Goal: Navigation & Orientation: Find specific page/section

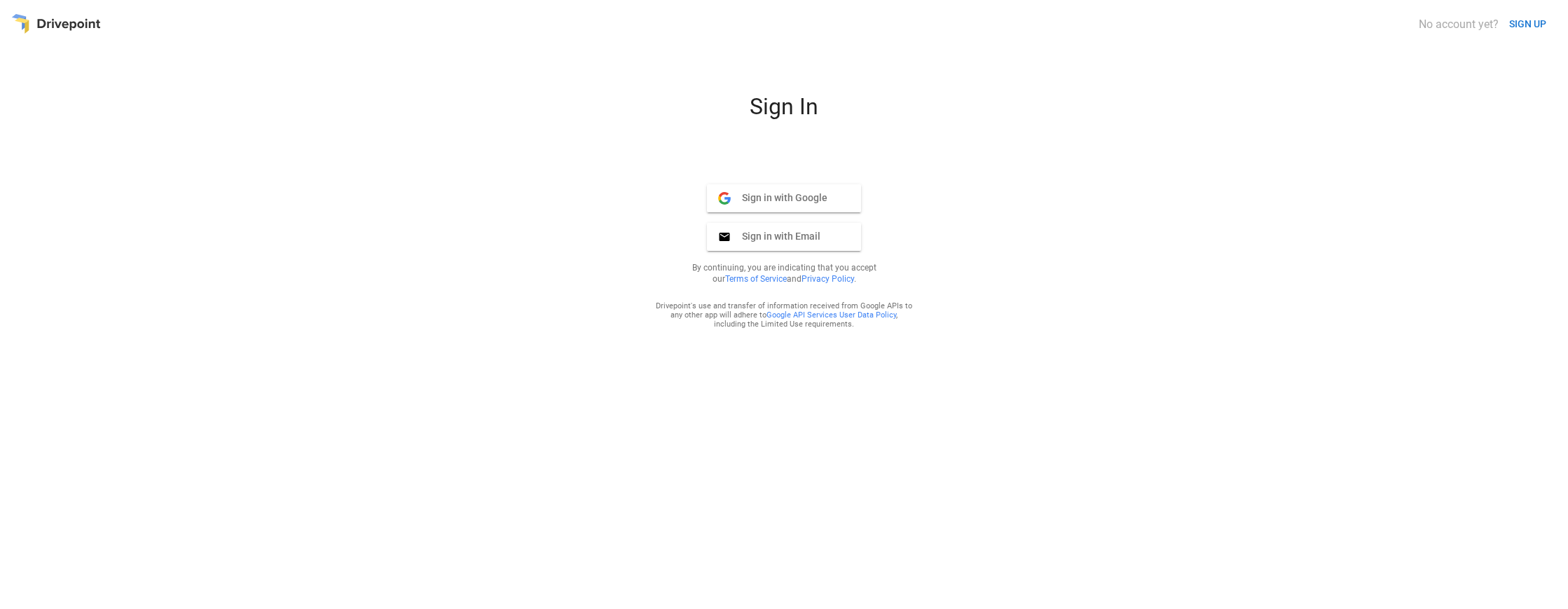
click at [784, 197] on span "Sign in with Google" at bounding box center [779, 197] width 96 height 12
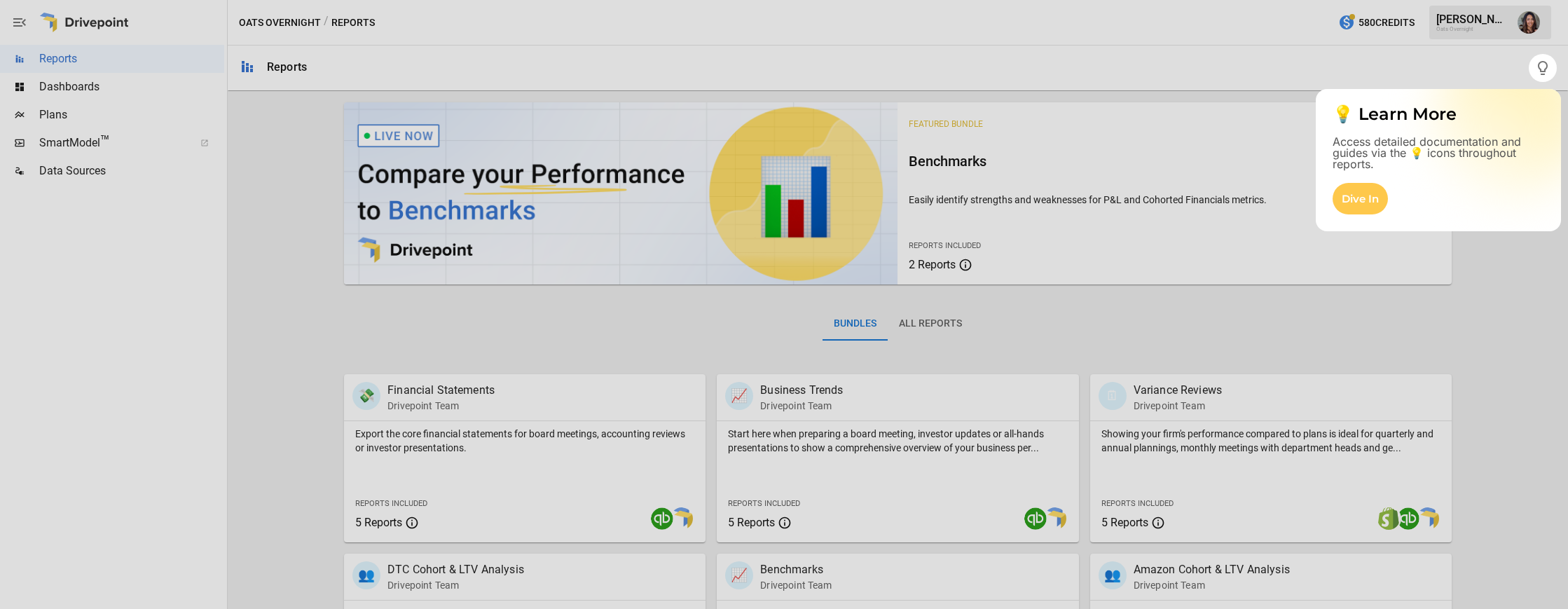
click at [1523, 400] on div at bounding box center [784, 345] width 1568 height 527
click at [52, 117] on div at bounding box center [784, 345] width 1568 height 527
click at [53, 115] on div at bounding box center [784, 345] width 1568 height 527
click at [1364, 204] on div "Dive In" at bounding box center [1360, 199] width 55 height 31
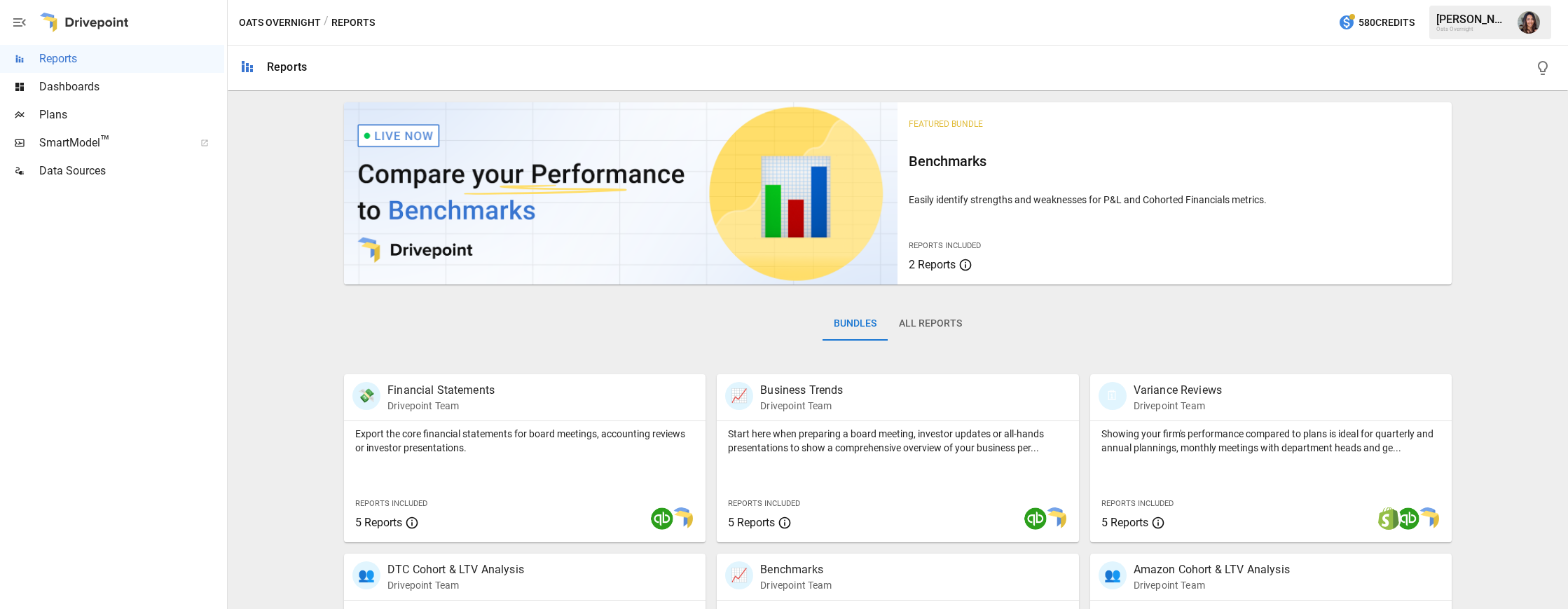
click at [68, 144] on span "SmartModel ™" at bounding box center [112, 143] width 146 height 16
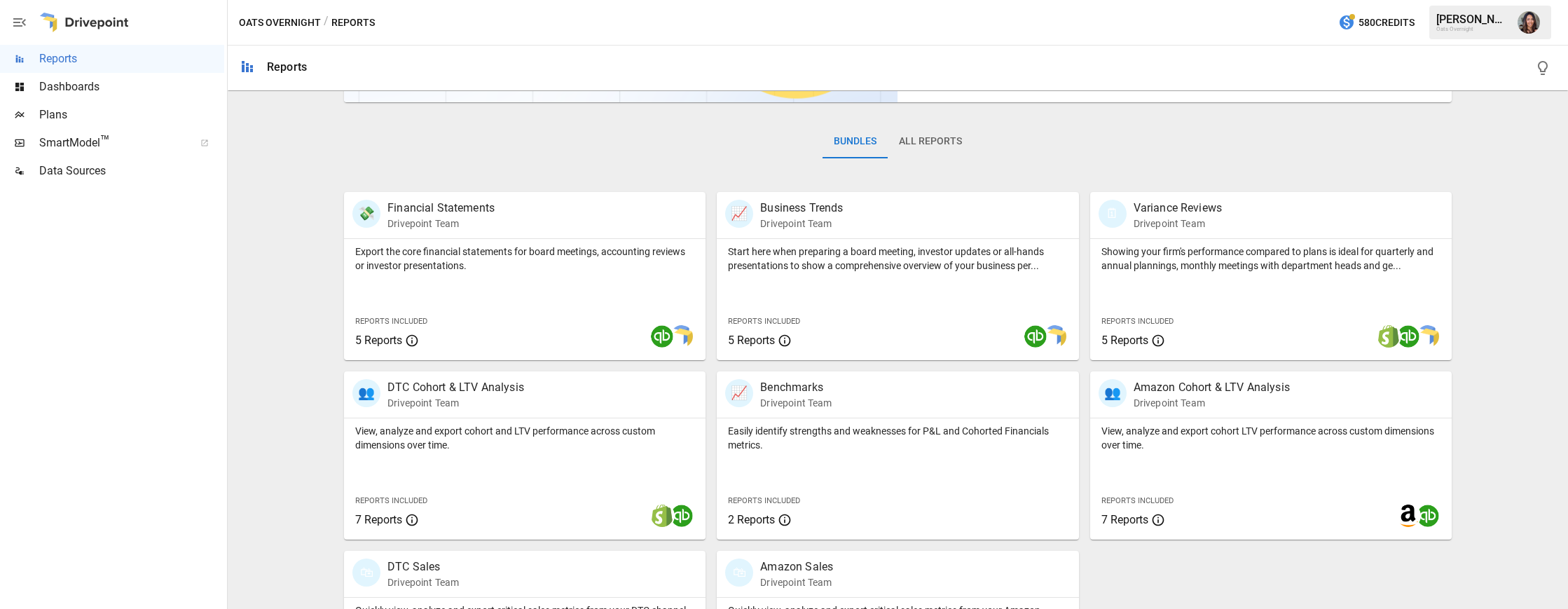
scroll to position [163, 0]
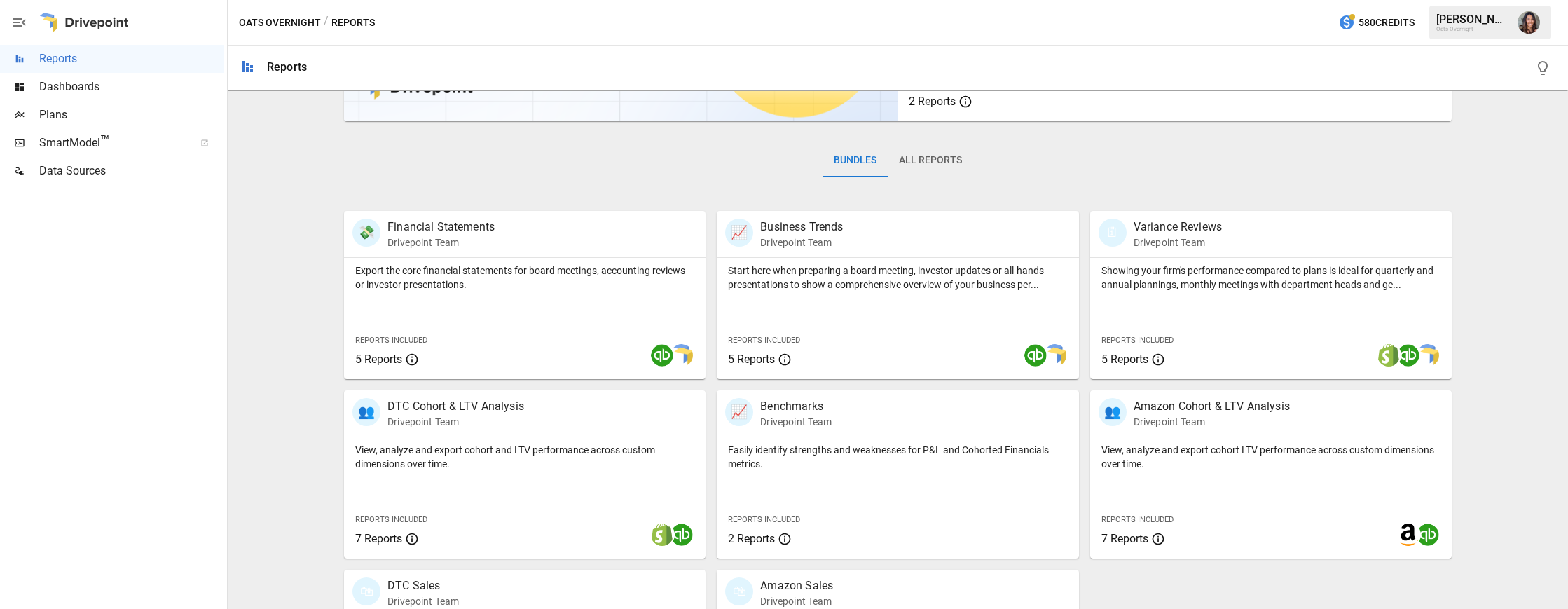
click at [77, 85] on span "Dashboards" at bounding box center [132, 87] width 185 height 16
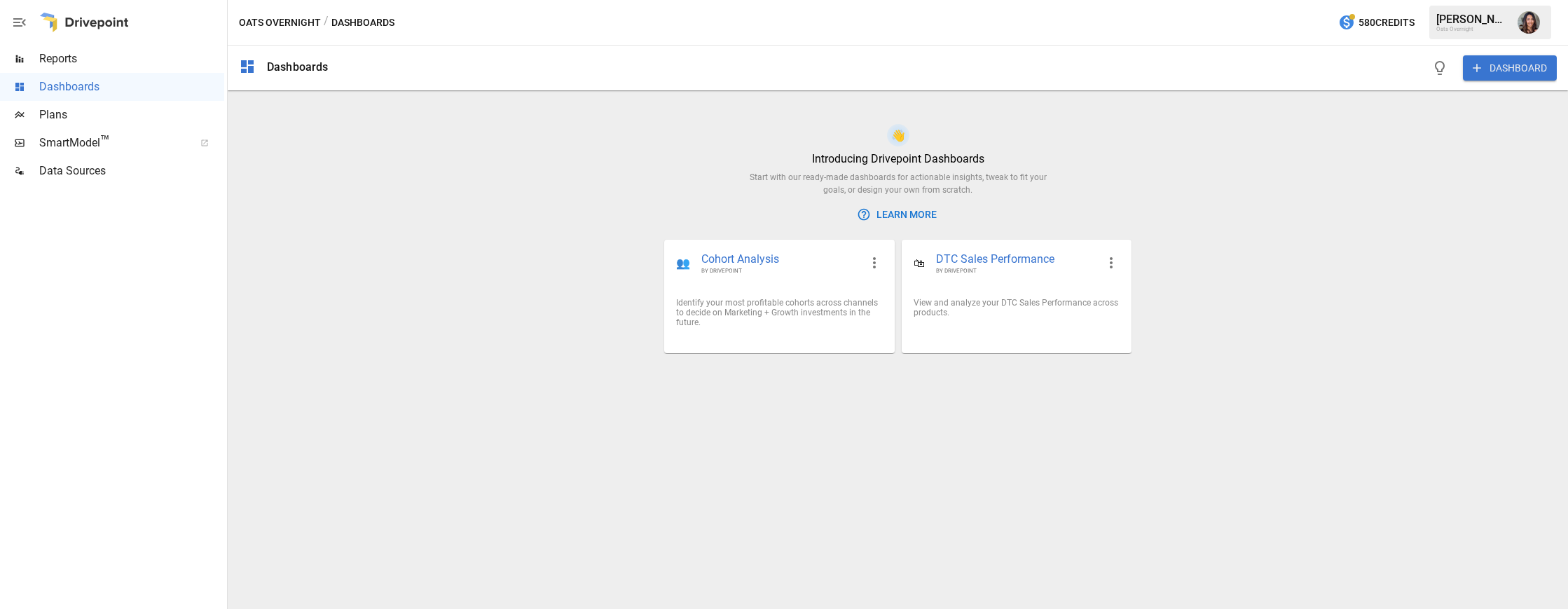
click at [73, 176] on span "Data Sources" at bounding box center [132, 171] width 185 height 16
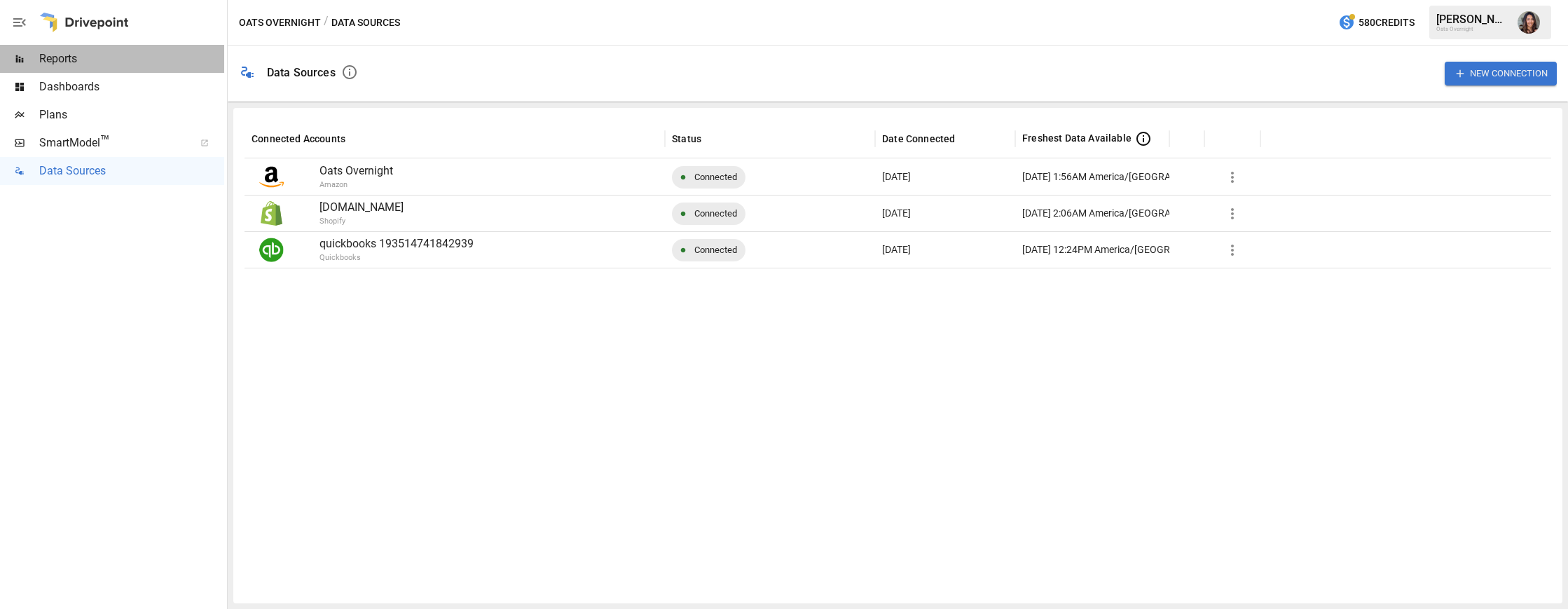
click at [63, 54] on span "Reports" at bounding box center [132, 59] width 185 height 16
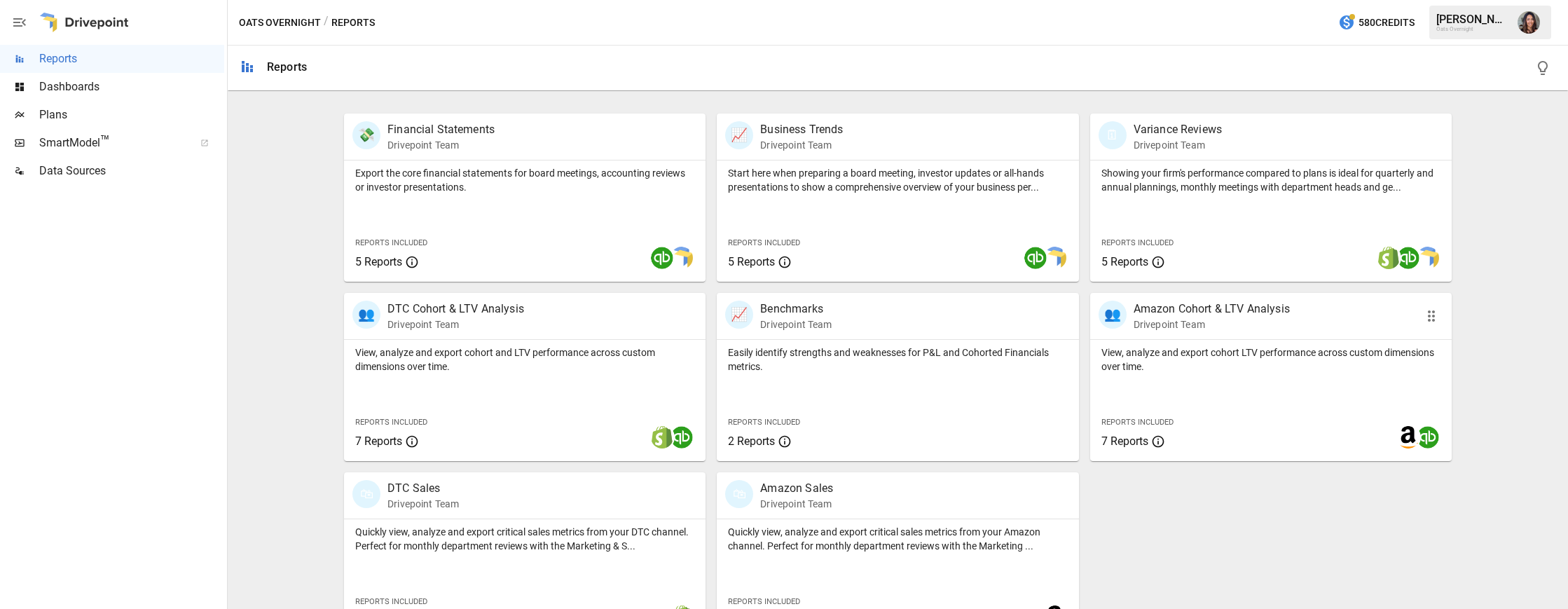
scroll to position [297, 0]
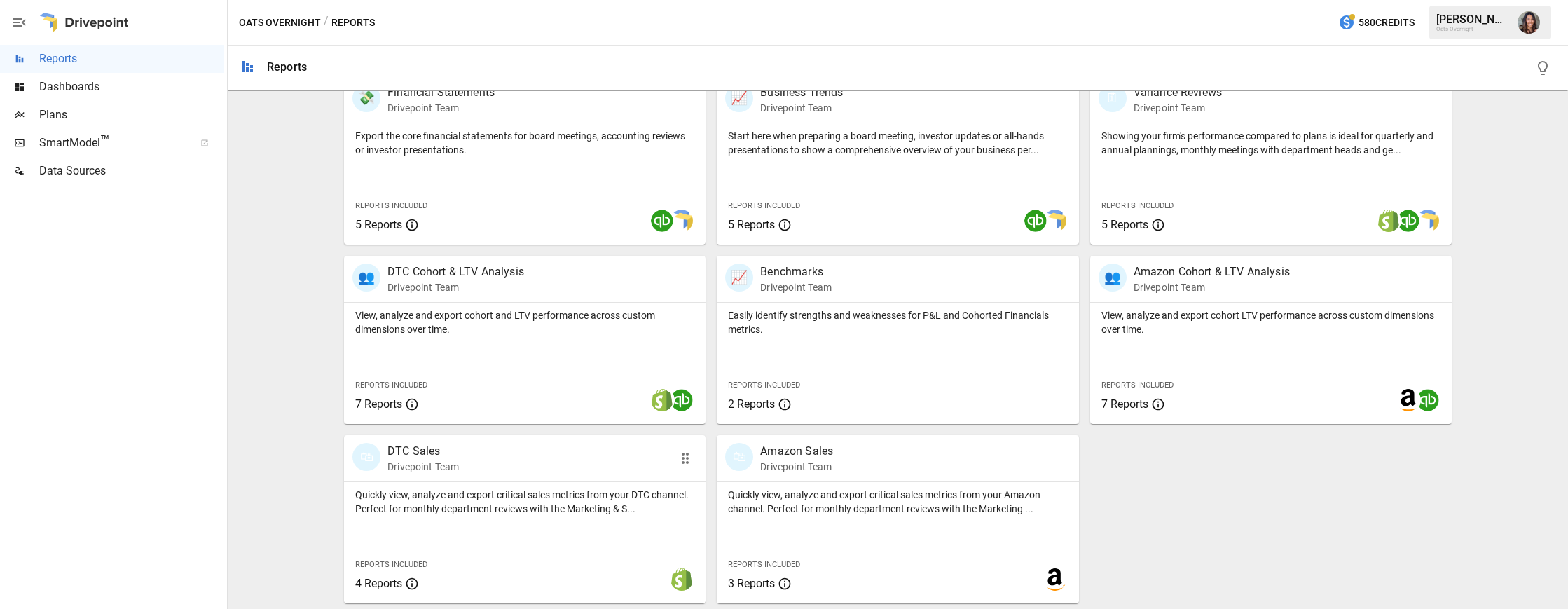
click at [448, 485] on div "Quickly view, analyze and export critical sales metrics from your DTC channel. …" at bounding box center [525, 499] width 362 height 34
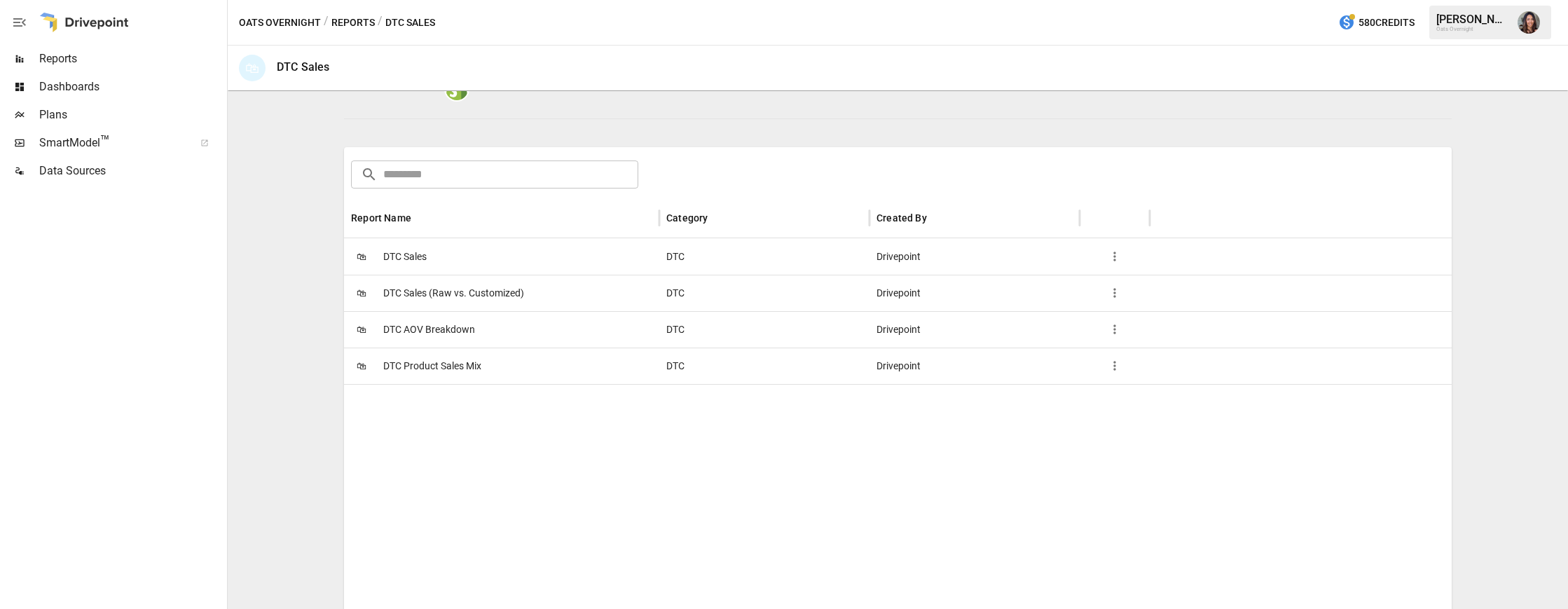
scroll to position [138, 0]
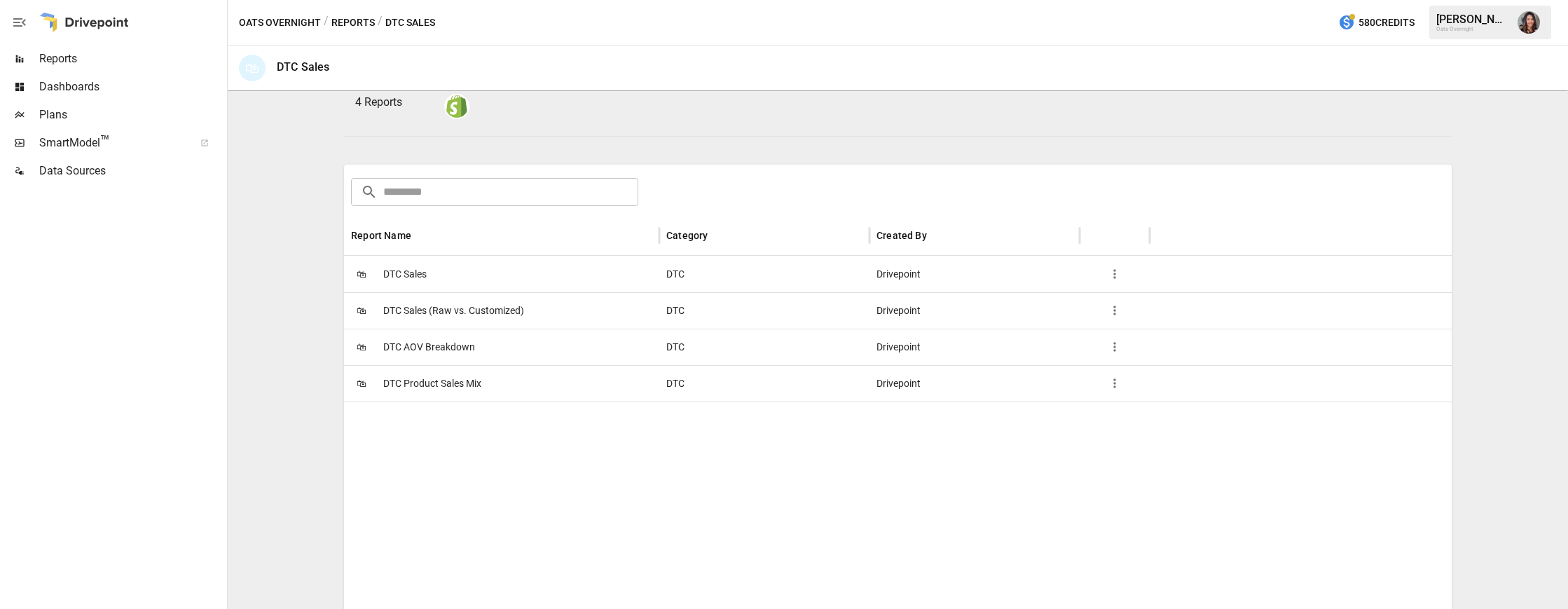
click at [349, 23] on button "Reports" at bounding box center [353, 22] width 44 height 17
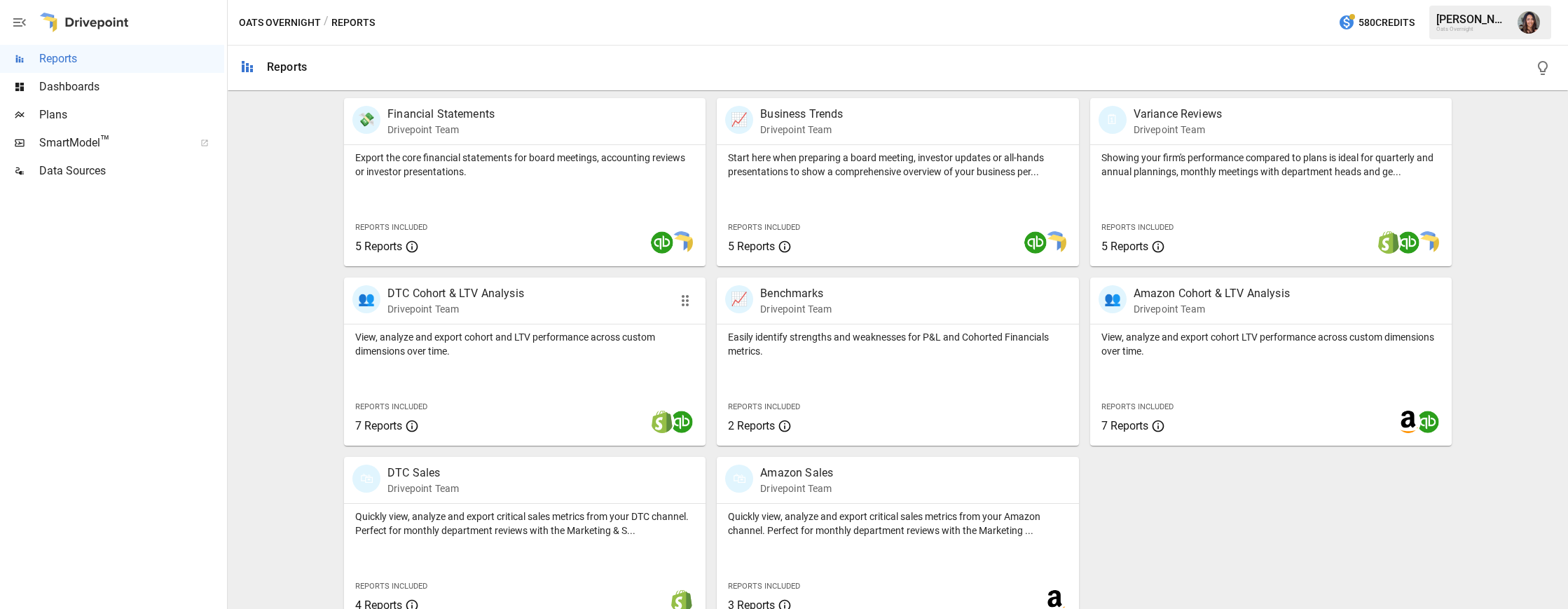
scroll to position [297, 0]
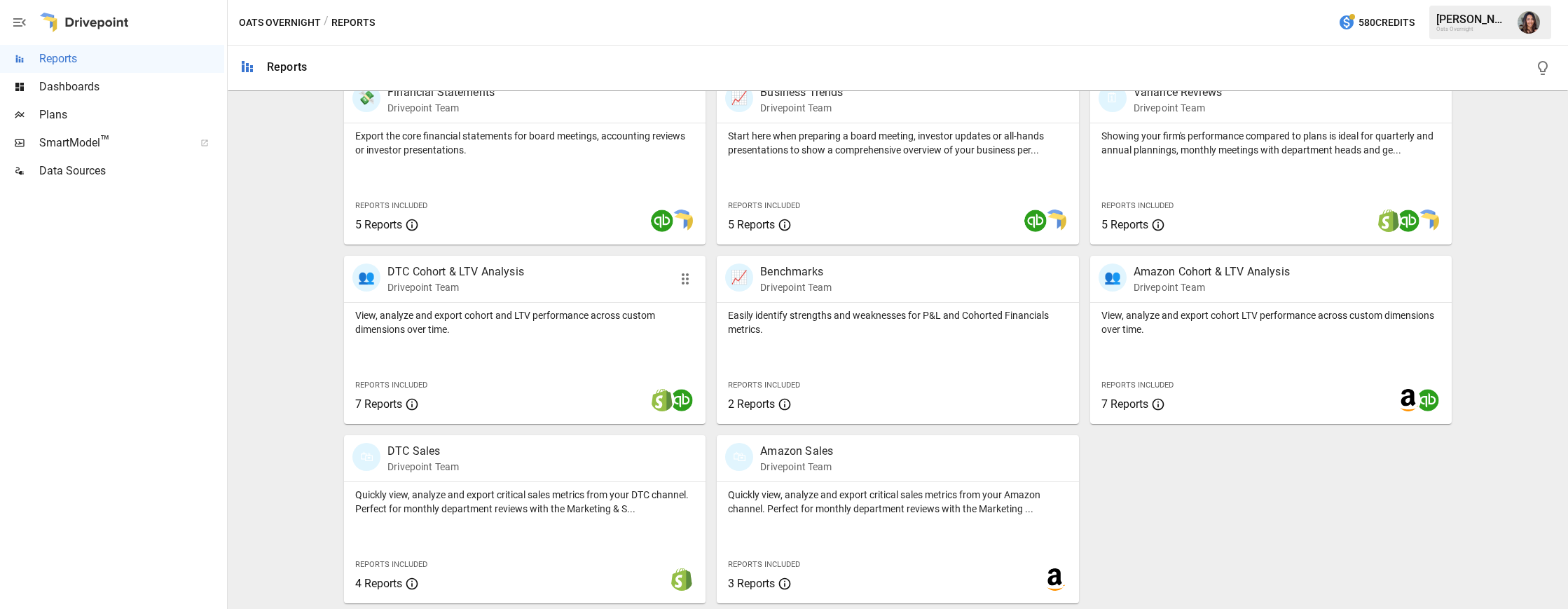
click at [544, 335] on p "View, analyze and export cohort and LTV performance across custom dimensions ov…" at bounding box center [525, 322] width 339 height 28
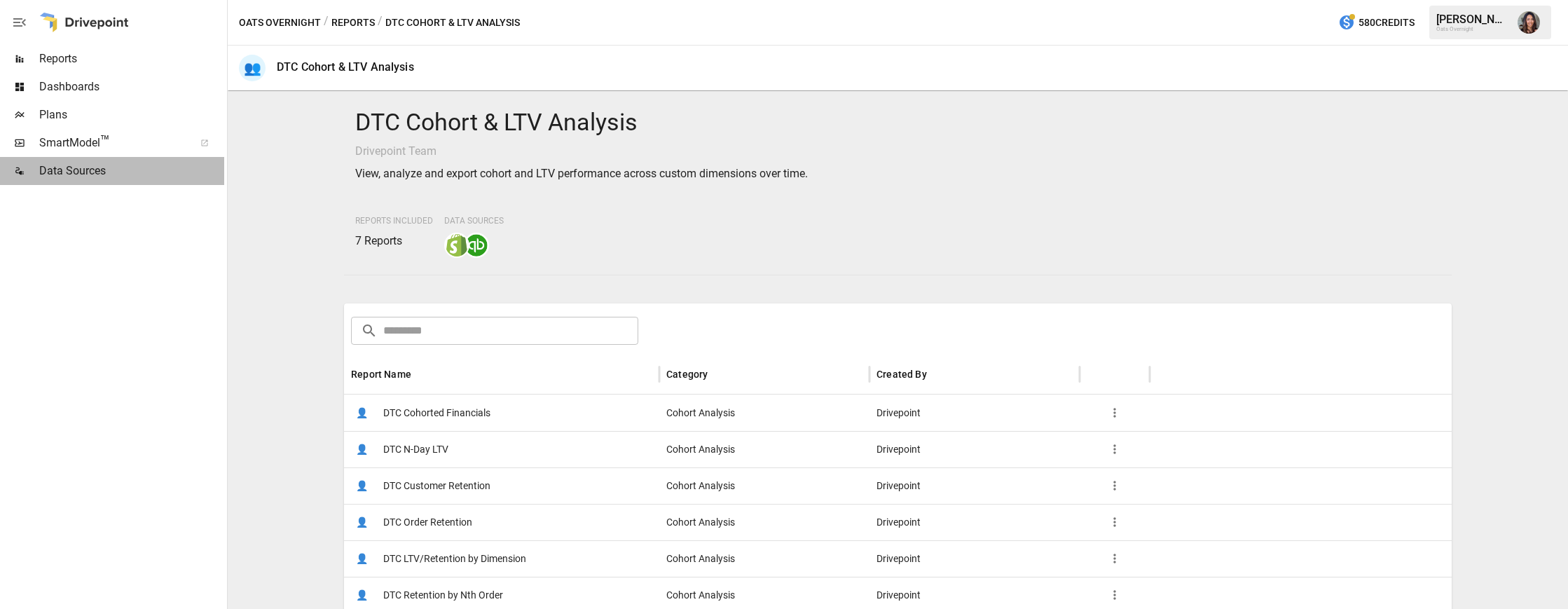
click at [97, 177] on span "Data Sources" at bounding box center [132, 171] width 185 height 16
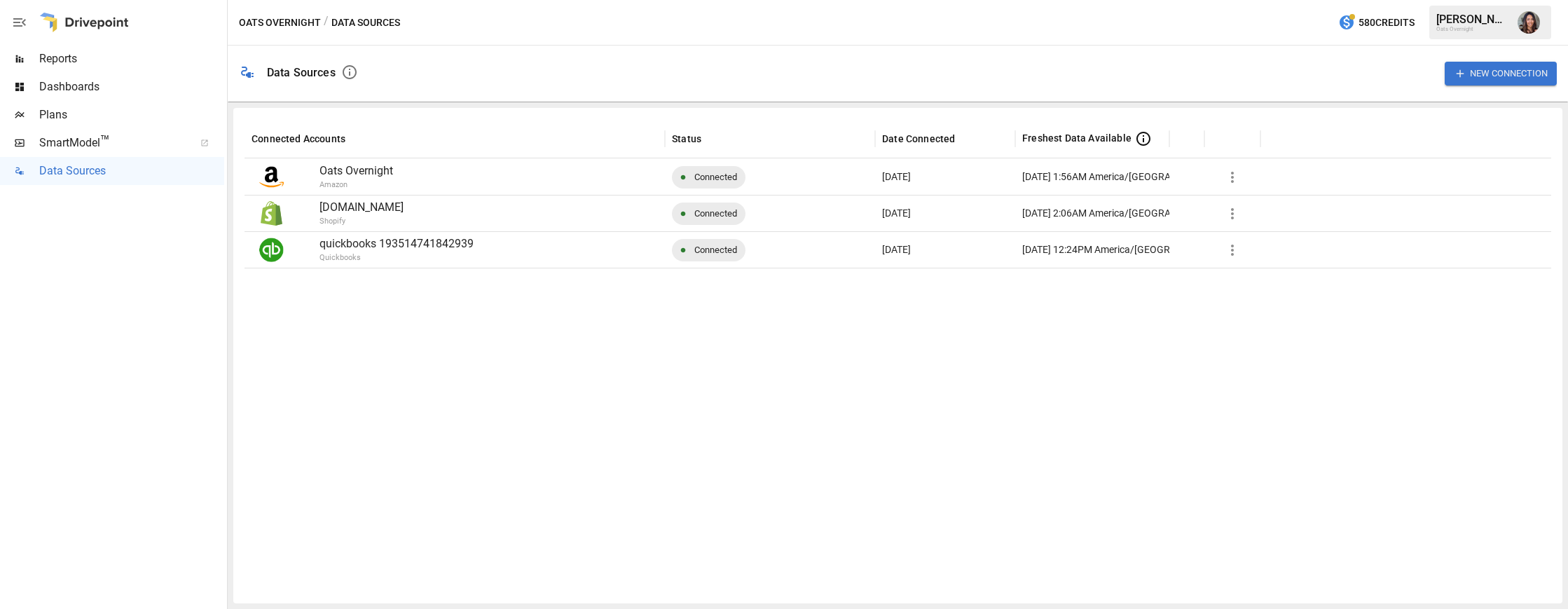
click at [77, 144] on span "SmartModel ™" at bounding box center [112, 143] width 146 height 16
click at [64, 121] on span "Plans" at bounding box center [132, 115] width 185 height 16
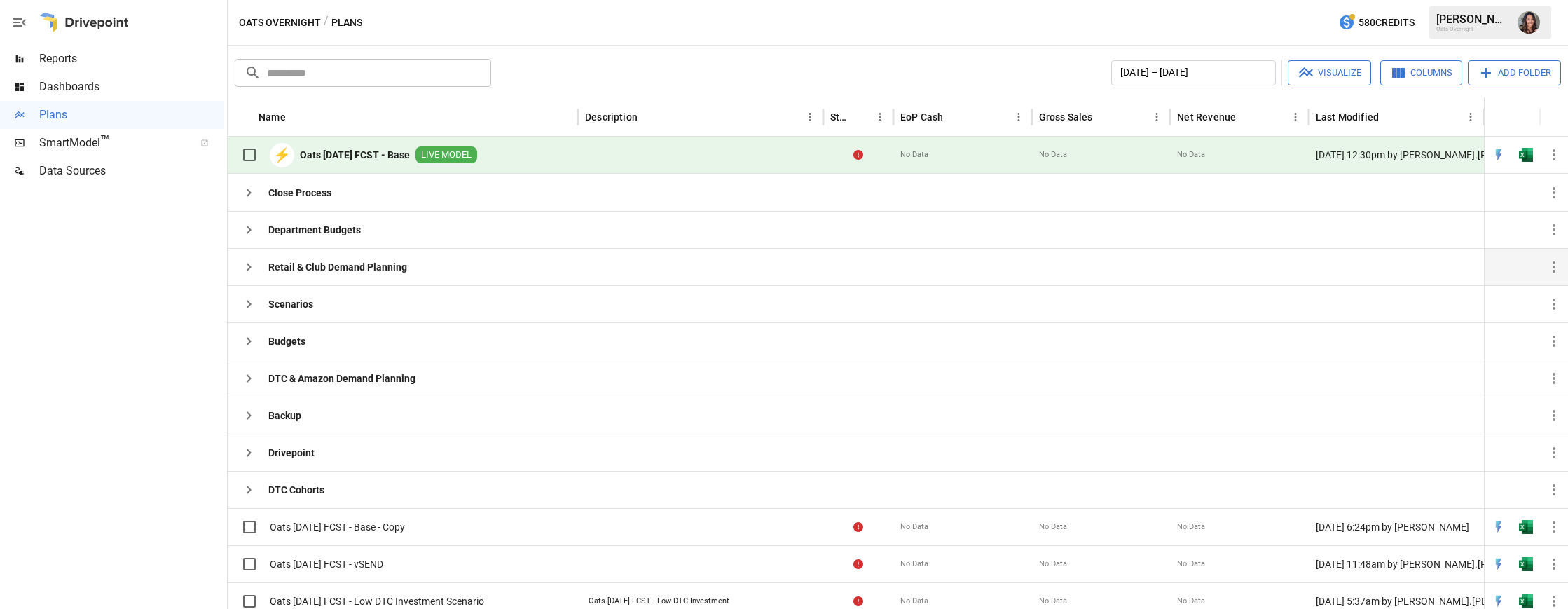
scroll to position [9, 0]
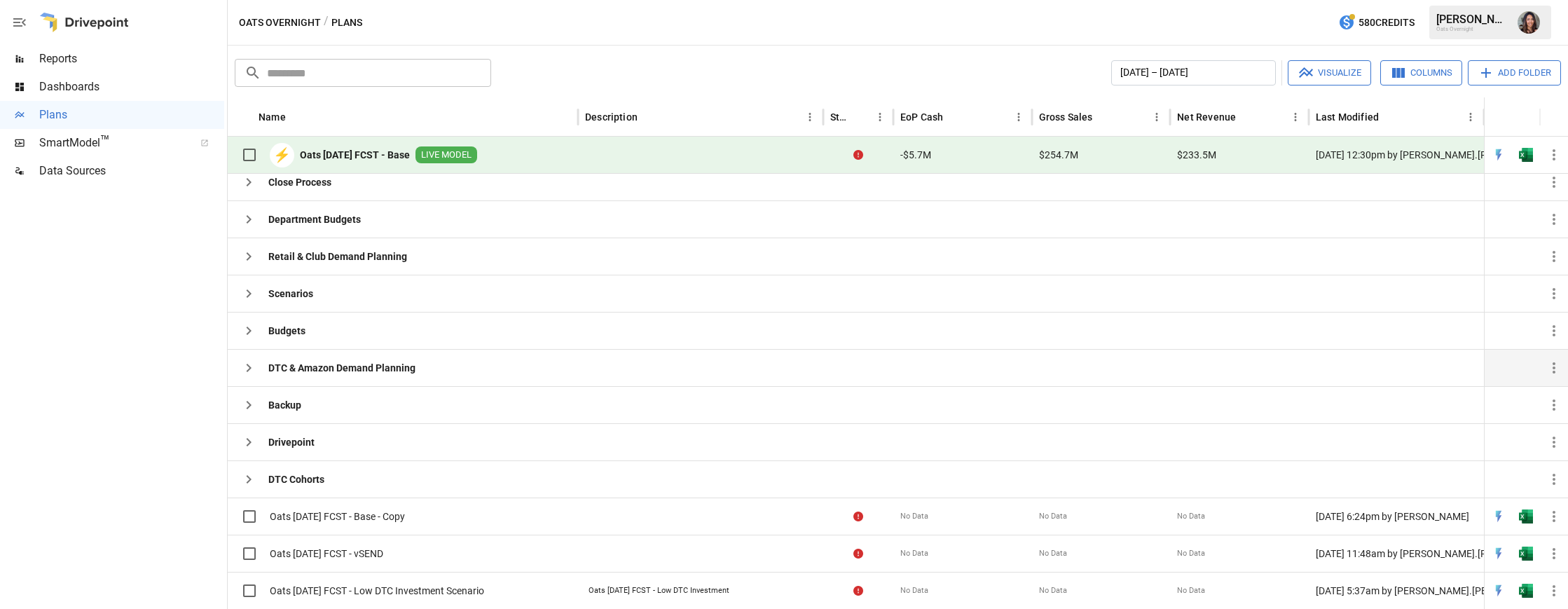
click at [257, 371] on button "button" at bounding box center [249, 368] width 28 height 28
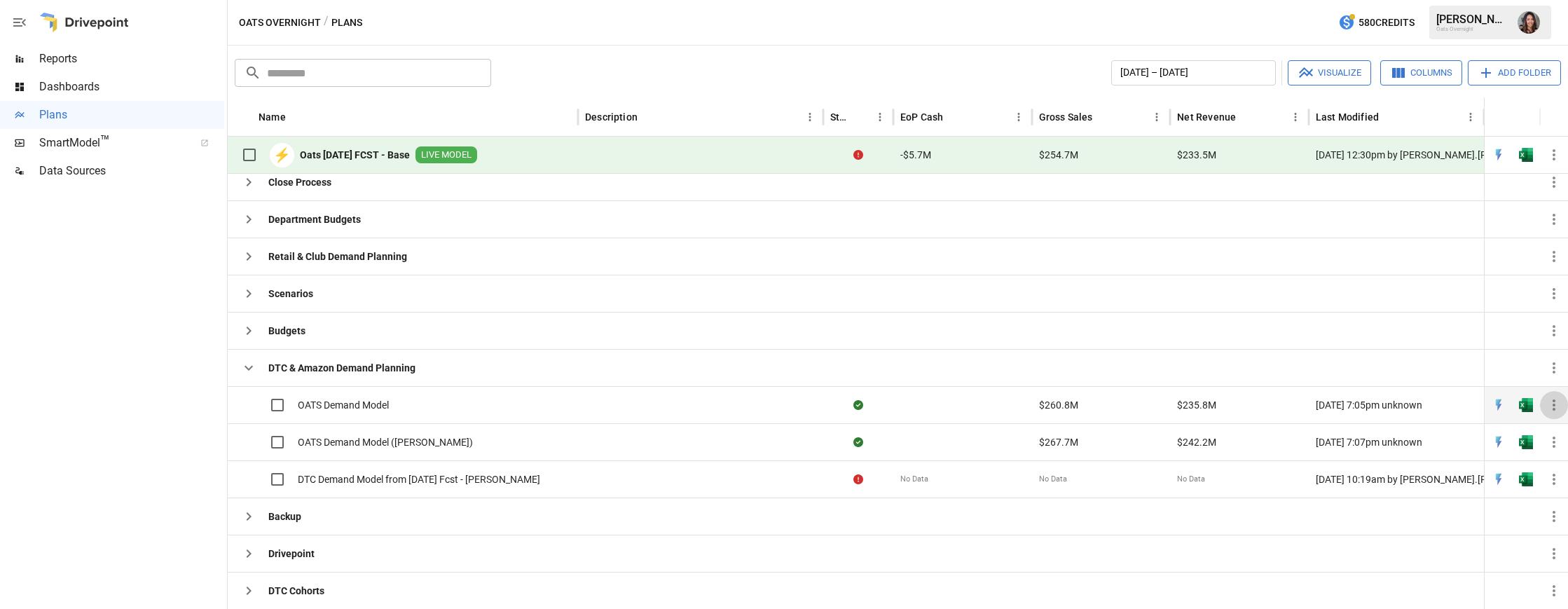
click at [1553, 405] on icon "button" at bounding box center [1554, 405] width 16 height 16
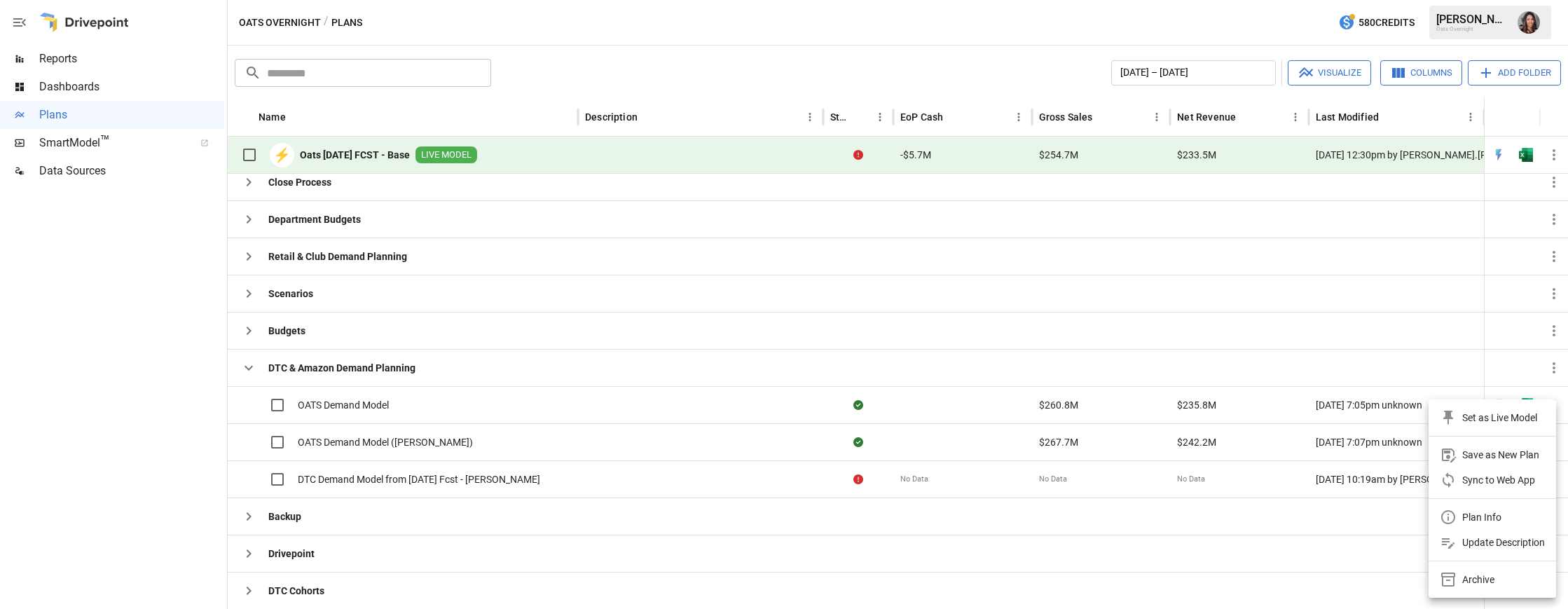
click at [396, 402] on div at bounding box center [784, 304] width 1568 height 609
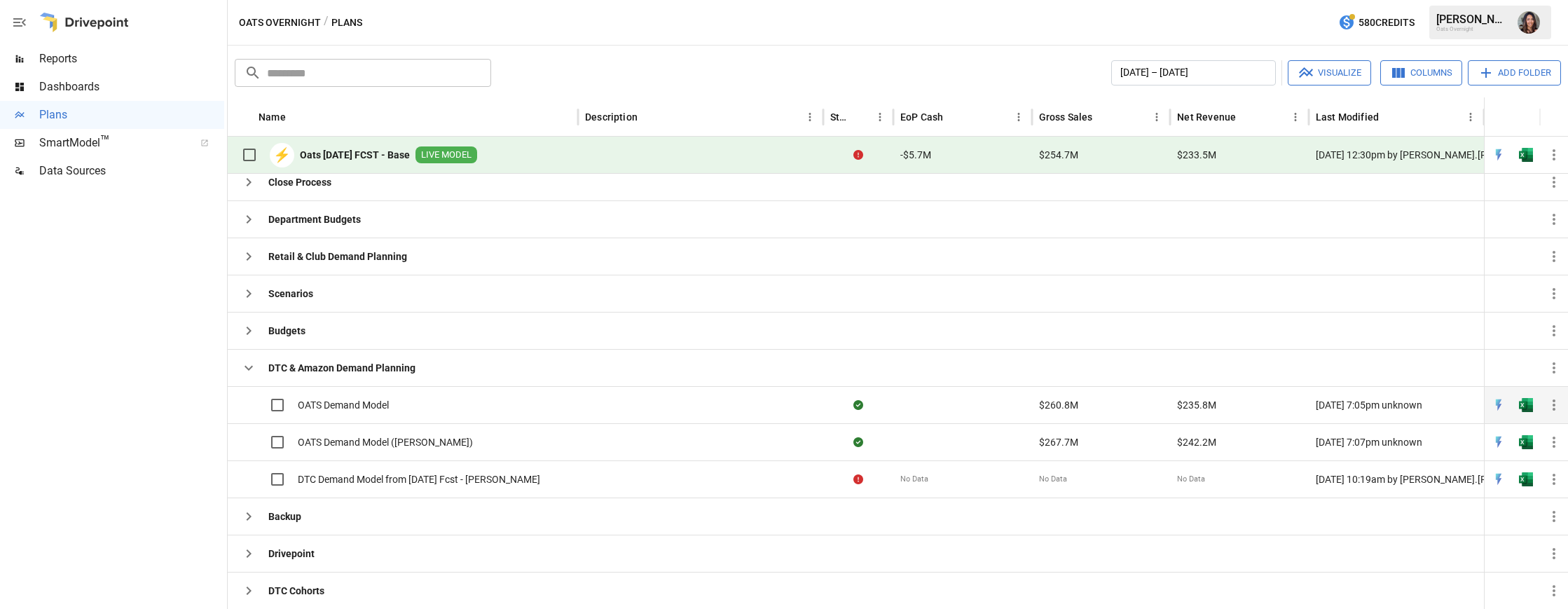
click at [381, 405] on span "OATS Demand Model" at bounding box center [343, 405] width 91 height 14
